Goal: Information Seeking & Learning: Learn about a topic

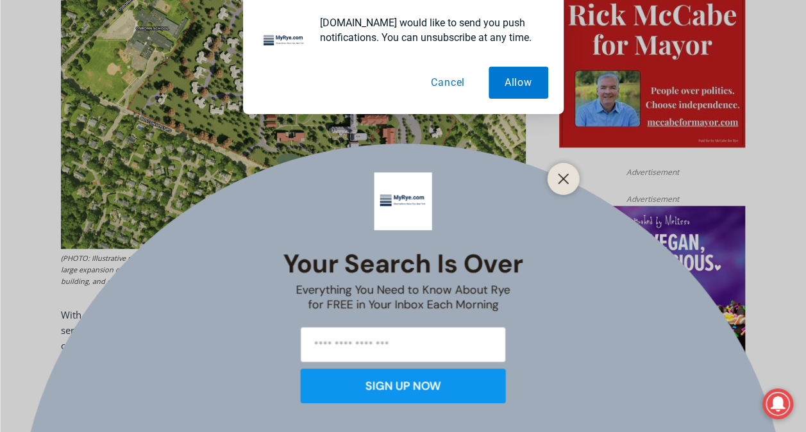
scroll to position [705, 0]
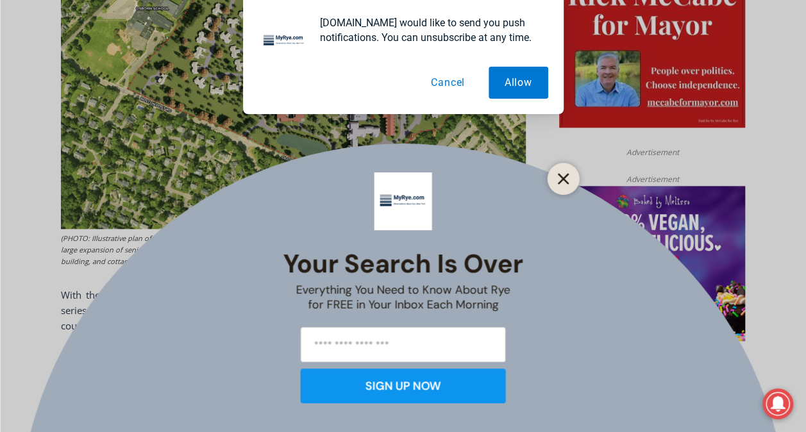
click at [567, 178] on icon "Close" at bounding box center [564, 179] width 12 height 12
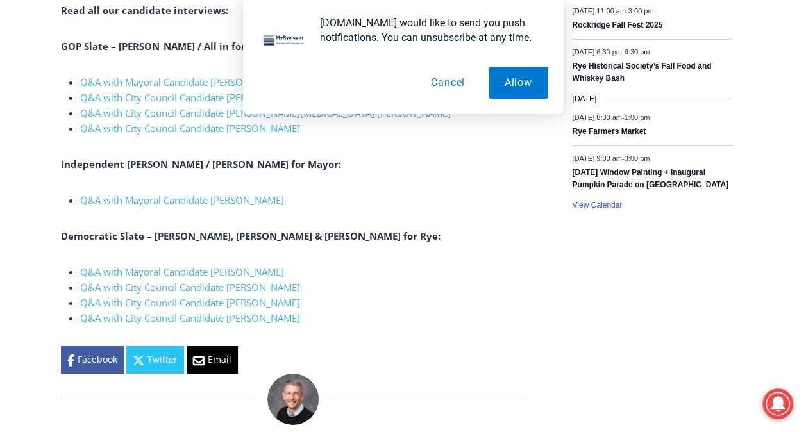
scroll to position [2055, 0]
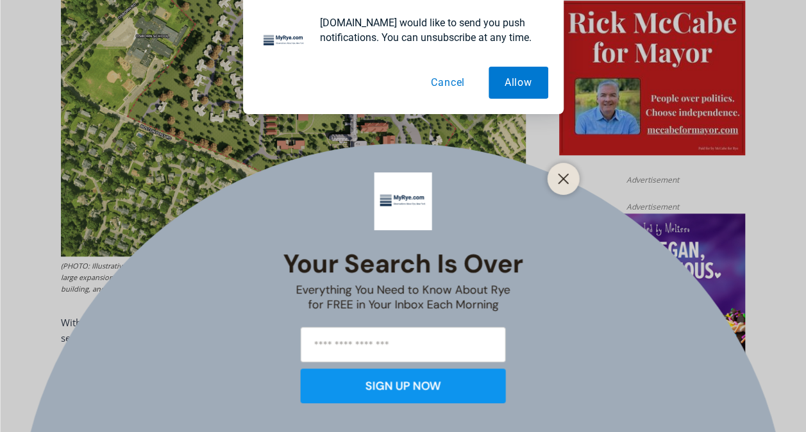
scroll to position [712, 0]
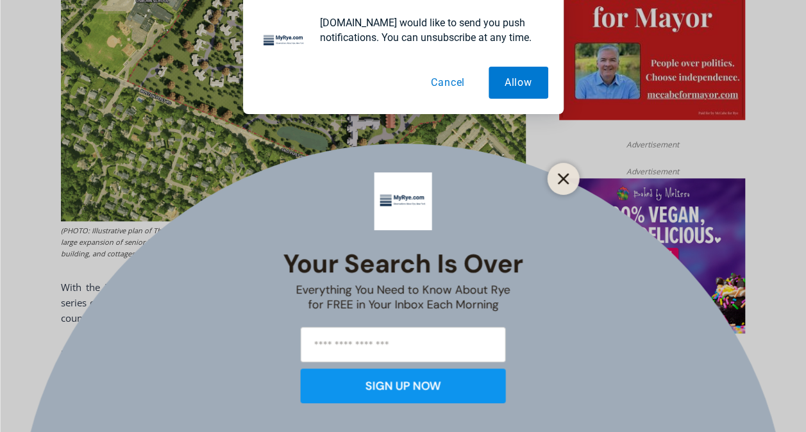
click at [558, 171] on div at bounding box center [564, 179] width 32 height 32
click at [559, 175] on line "Close" at bounding box center [563, 178] width 9 height 9
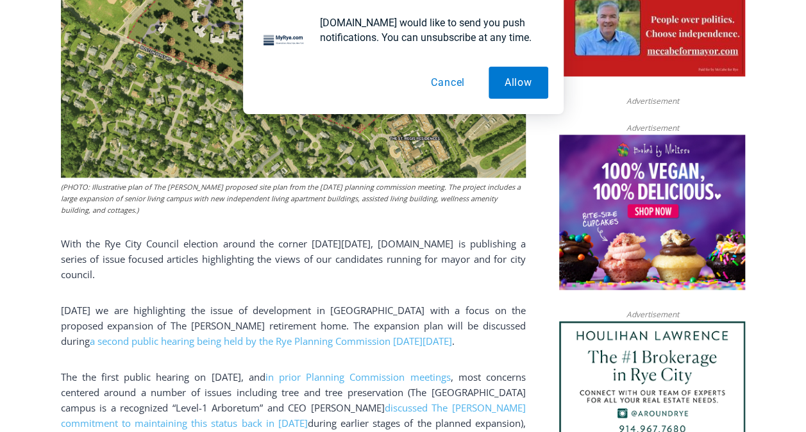
scroll to position [605, 0]
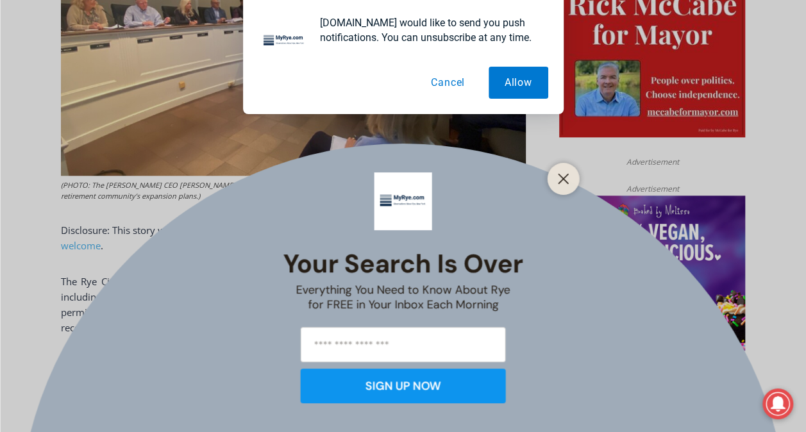
scroll to position [702, 0]
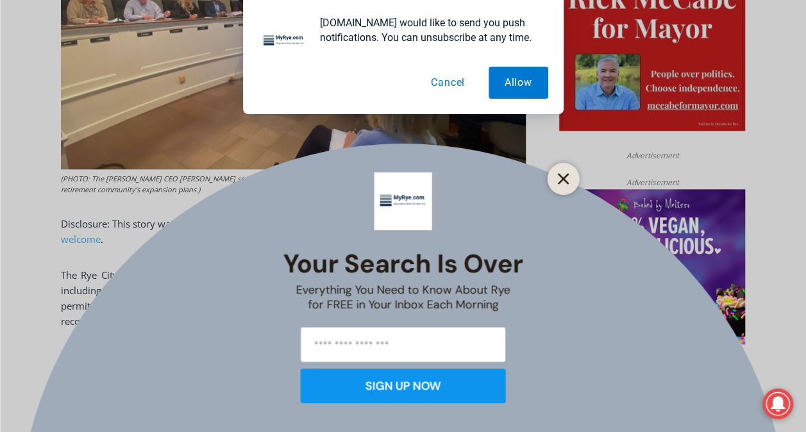
click at [559, 176] on icon "Close" at bounding box center [564, 179] width 12 height 12
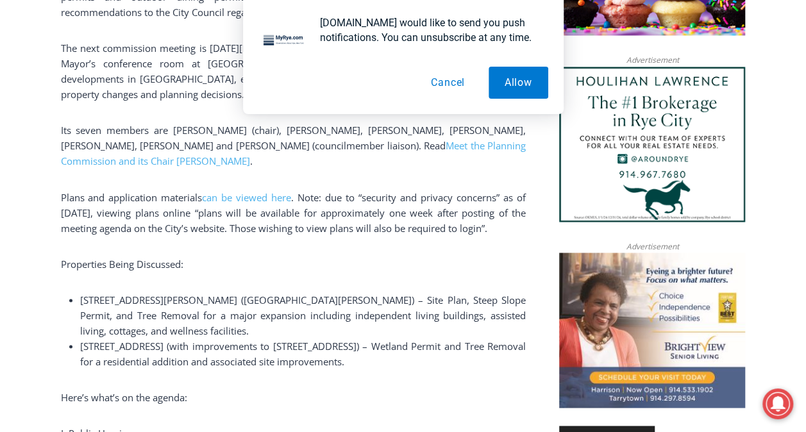
scroll to position [1007, 0]
